Goal: Information Seeking & Learning: Learn about a topic

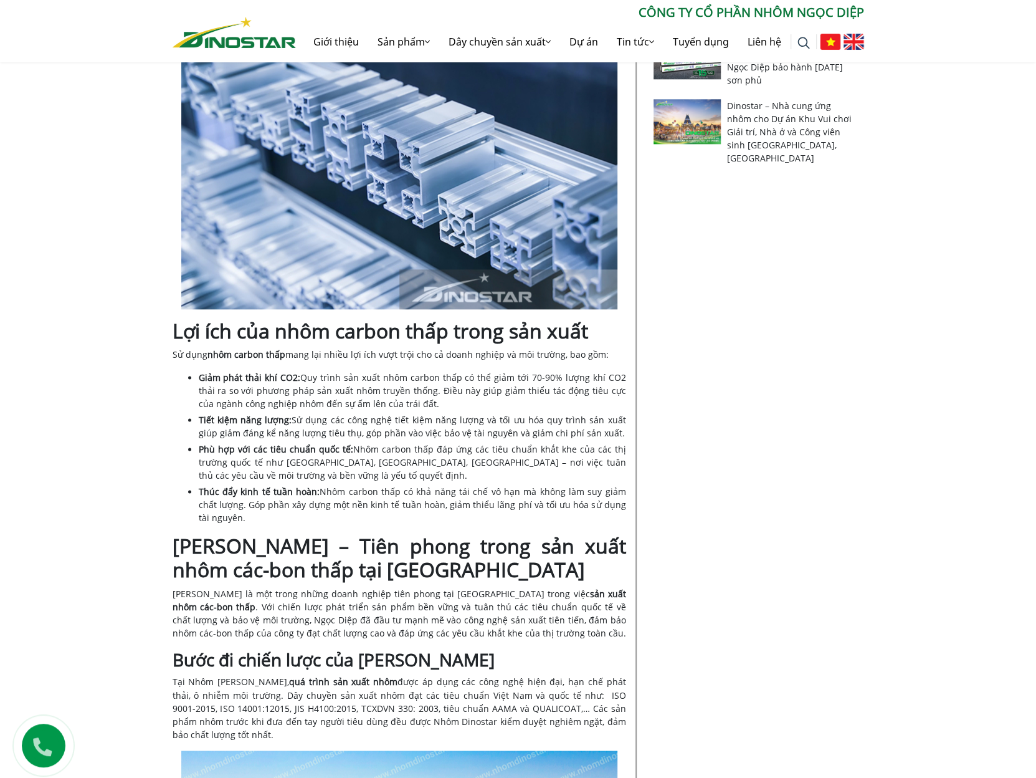
scroll to position [872, 0]
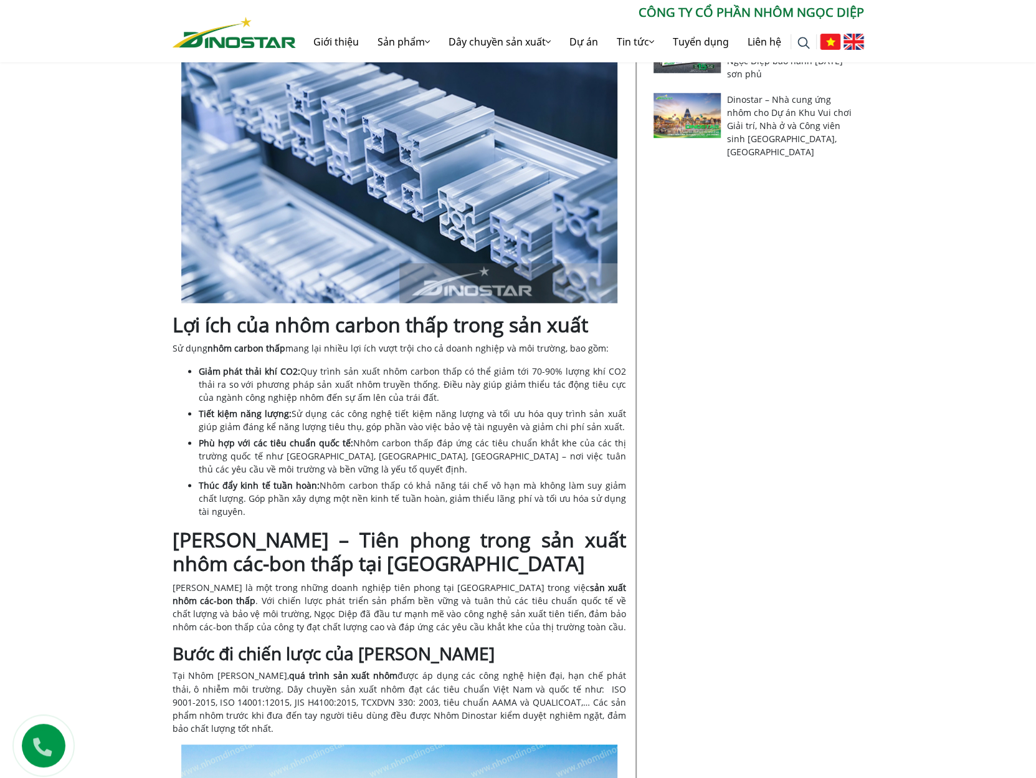
click at [395, 377] on span "Quy trình sản xuất nhôm carbon thấp có thể giảm tới 70-90% lượng khí CO2 thải r…" at bounding box center [412, 384] width 427 height 38
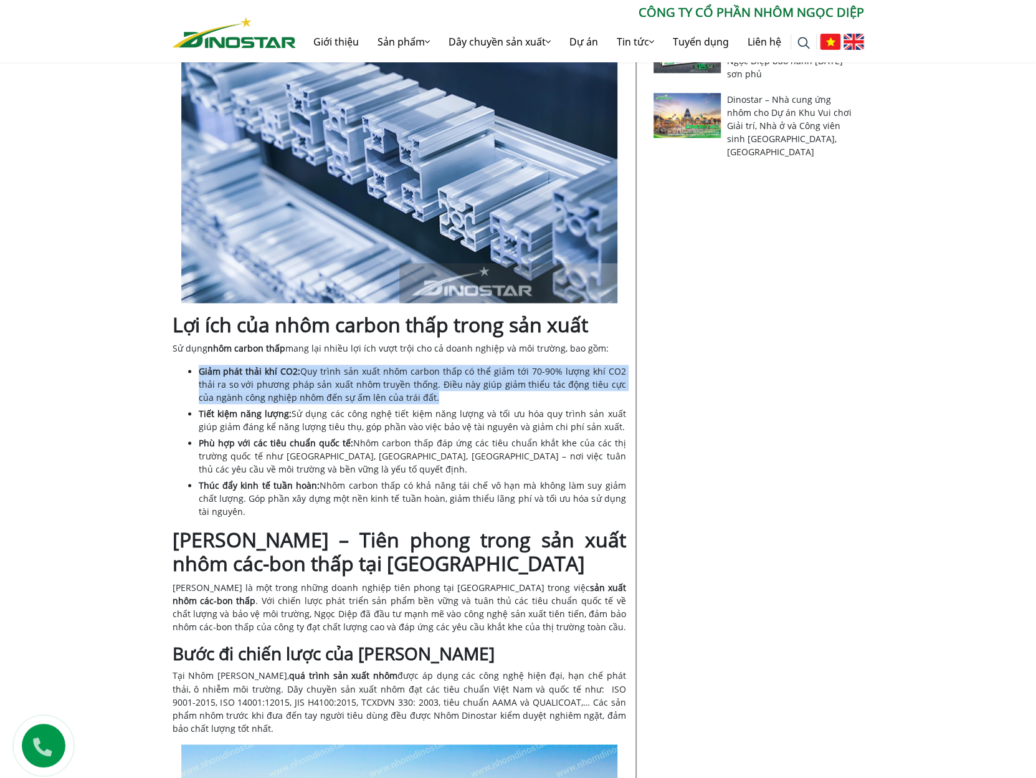
click at [395, 377] on span "Quy trình sản xuất nhôm carbon thấp có thể giảm tới 70-90% lượng khí CO2 thải r…" at bounding box center [412, 384] width 427 height 38
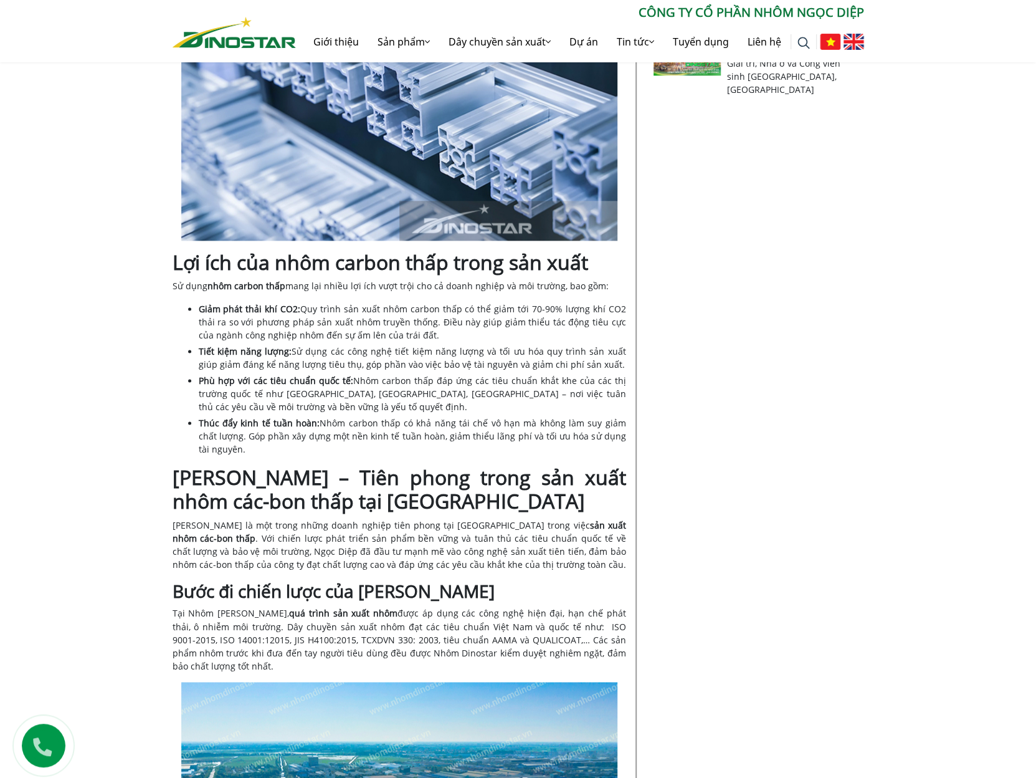
click at [593, 365] on li "Tiết kiệm năng lượng: Sử dụng các công nghệ tiết kiệm năng lượng và tối ưu hóa …" at bounding box center [412, 358] width 427 height 26
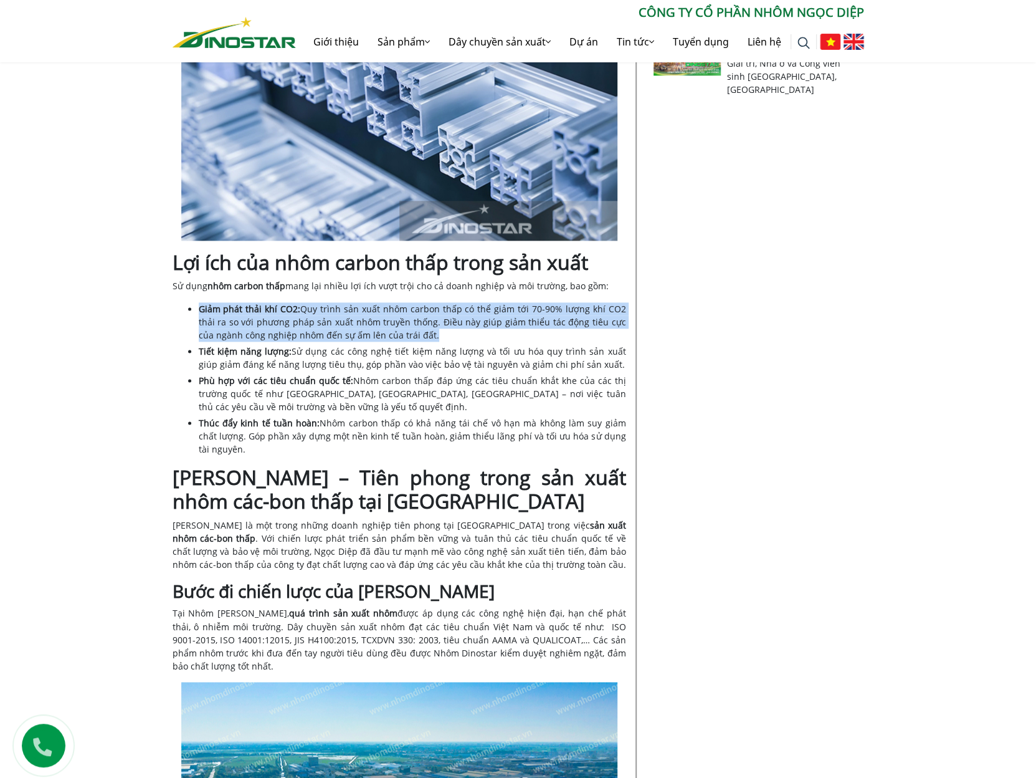
drag, startPoint x: 472, startPoint y: 337, endPoint x: 193, endPoint y: 295, distance: 282.9
click at [193, 295] on div "Nội dung Toggle Nhôm carbon thấp là gì? Lợi ích của nhôm carbon thấp trong sản …" at bounding box center [400, 543] width 454 height 2144
copy li "Giảm phát thải khí CO2: Quy trình sản xuất nhôm carbon thấp có thể giảm tới 70-…"
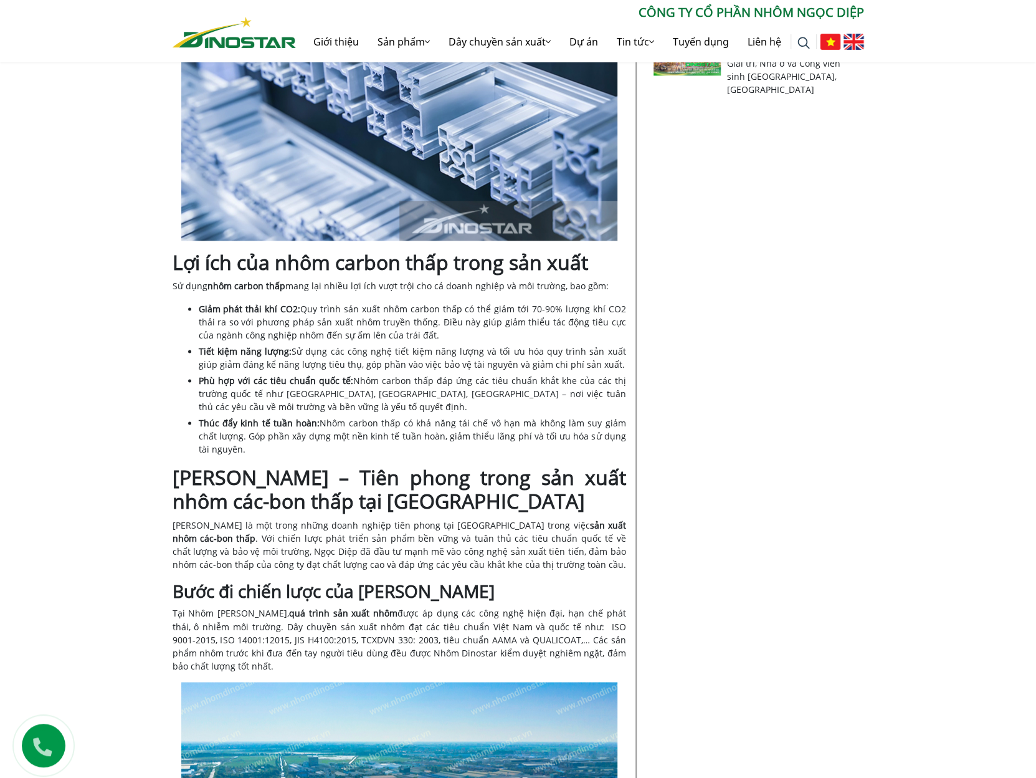
click at [319, 413] on ul "Giảm phát thải khí CO2: Quy trình sản xuất nhôm carbon thấp có thể giảm tới 70-…" at bounding box center [412, 378] width 427 height 153
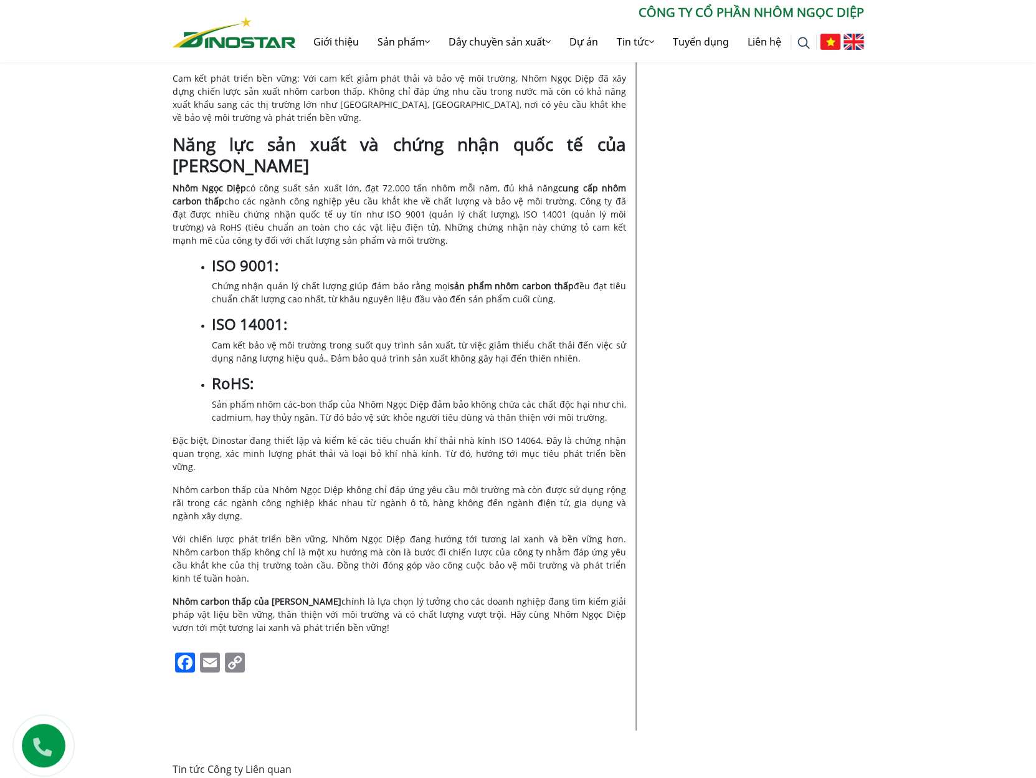
scroll to position [1869, 0]
